Goal: Task Accomplishment & Management: Use online tool/utility

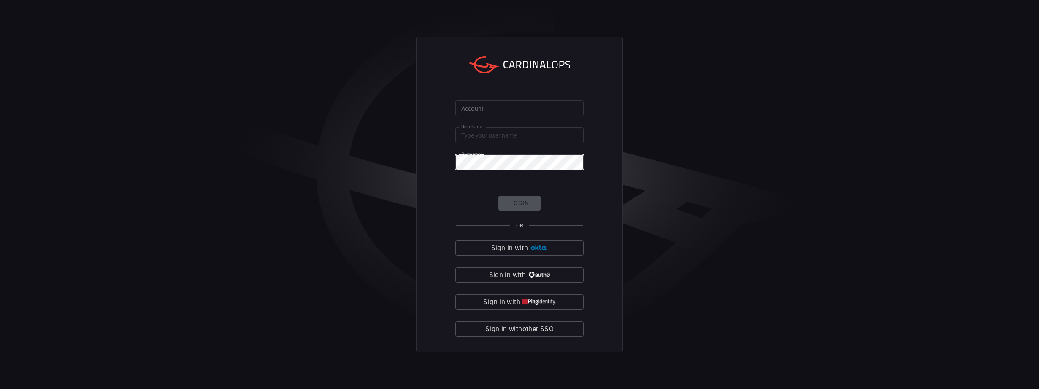
type input "[PERSON_NAME].[PERSON_NAME]"
click at [481, 109] on input "Account" at bounding box center [520, 108] width 128 height 16
type input "avalara"
click button "Login" at bounding box center [520, 203] width 42 height 15
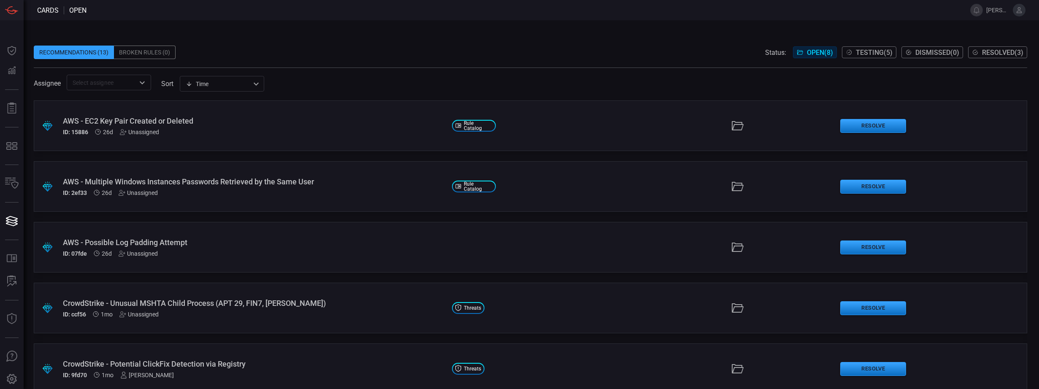
click at [333, 57] on div "Recommendations (13) Broken Rules (0) Status: Open ( 8 ) Testing ( 5 ) Dismisse…" at bounding box center [531, 53] width 994 height 14
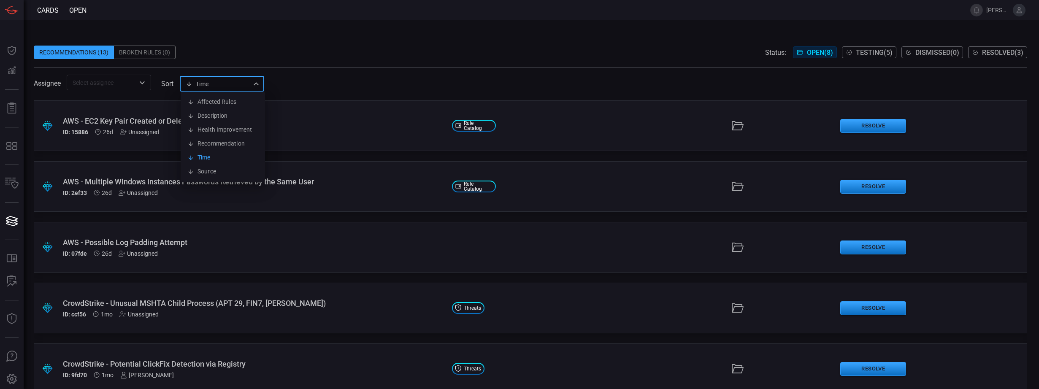
click at [193, 82] on div "Time visibleUpdateTime Affected Rules Description Health Improvement Recommenda…" at bounding box center [222, 84] width 84 height 16
click at [212, 160] on li "Time" at bounding box center [223, 158] width 84 height 14
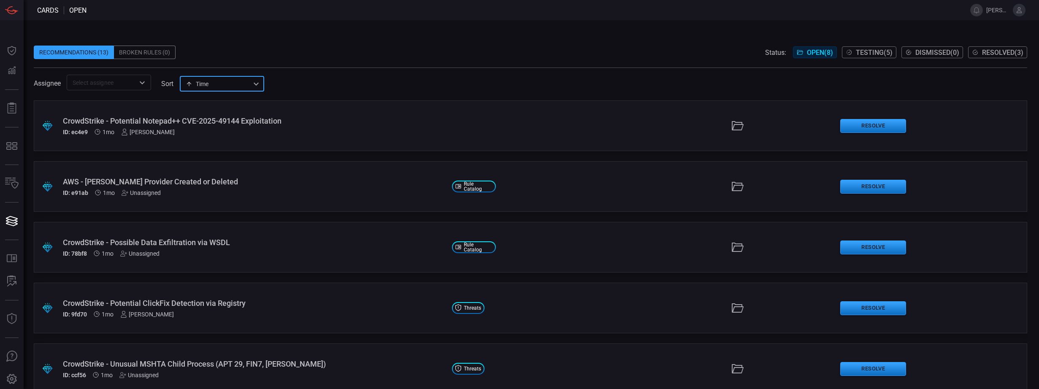
click at [403, 54] on div "Recommendations (13) Broken Rules (0) Status: Open ( 8 ) Testing ( 5 ) Dismisse…" at bounding box center [531, 53] width 994 height 14
